Goal: Find specific page/section: Find specific page/section

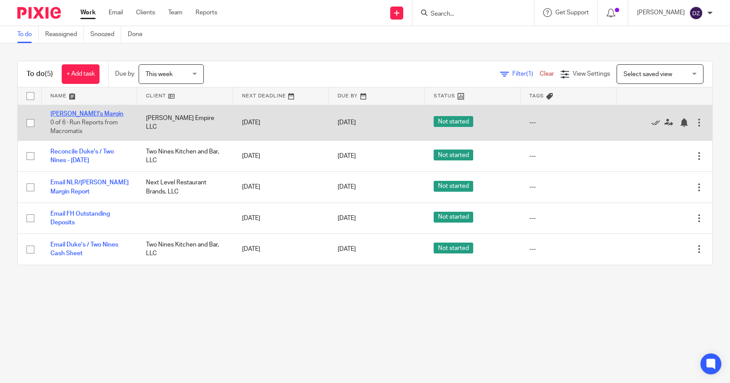
click at [66, 112] on link "[PERSON_NAME]'s Margin" at bounding box center [86, 114] width 73 height 6
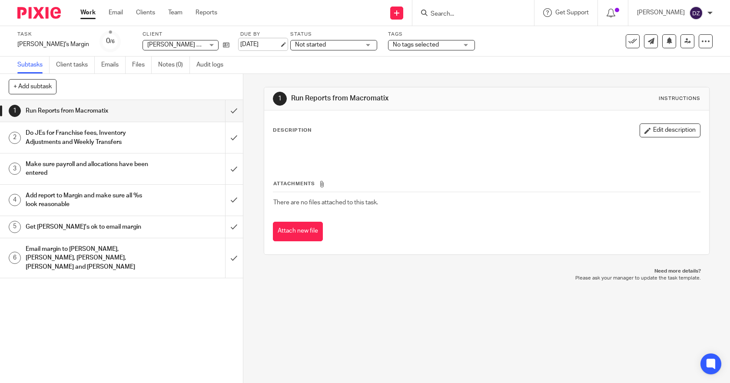
click at [240, 43] on link "[DATE]" at bounding box center [259, 44] width 39 height 9
click at [87, 13] on link "Work" at bounding box center [87, 12] width 15 height 9
